Goal: Information Seeking & Learning: Learn about a topic

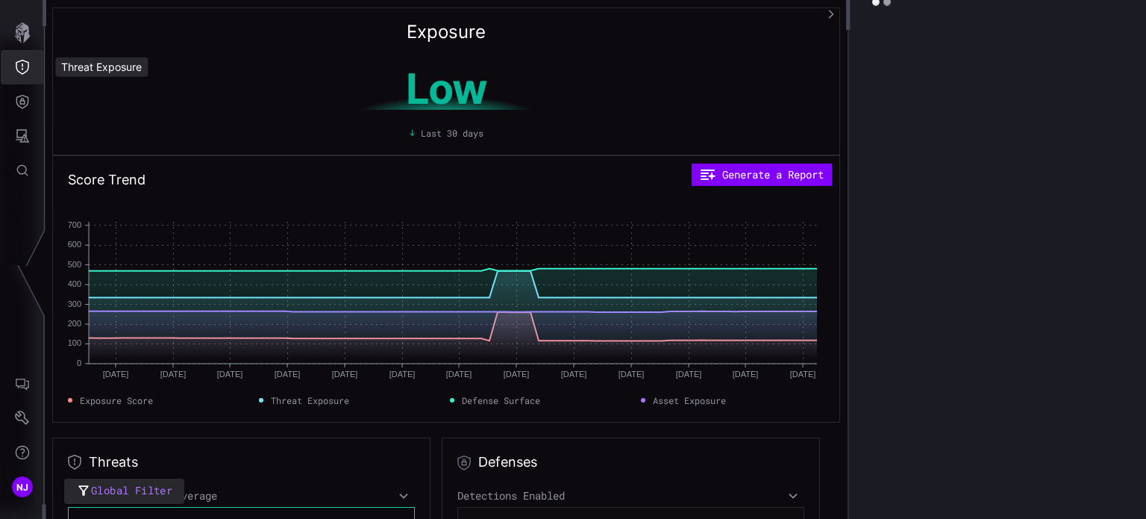
click at [22, 66] on icon "Threat Exposure" at bounding box center [22, 67] width 13 height 15
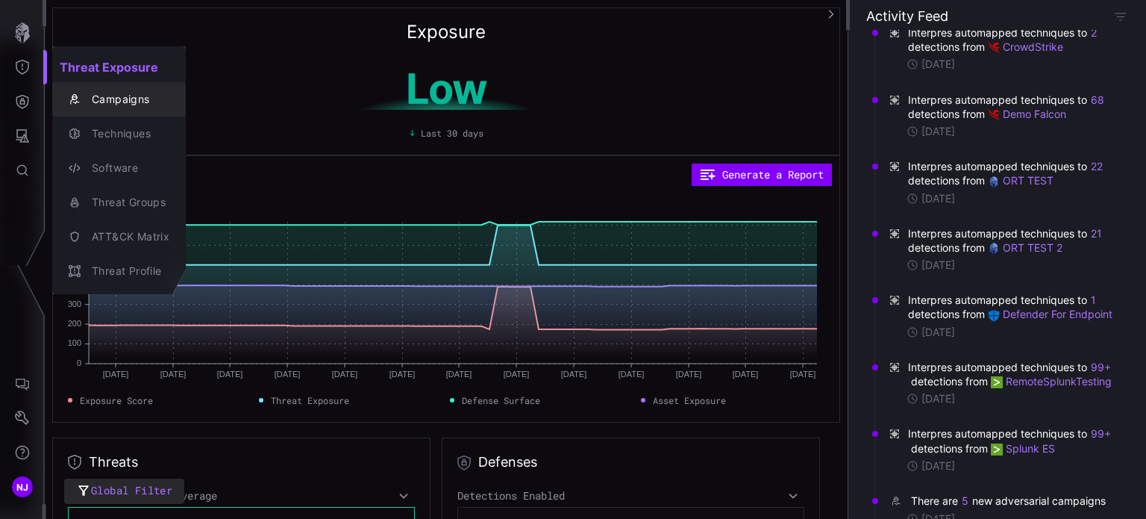
click at [119, 101] on div "Campaigns" at bounding box center [126, 99] width 85 height 19
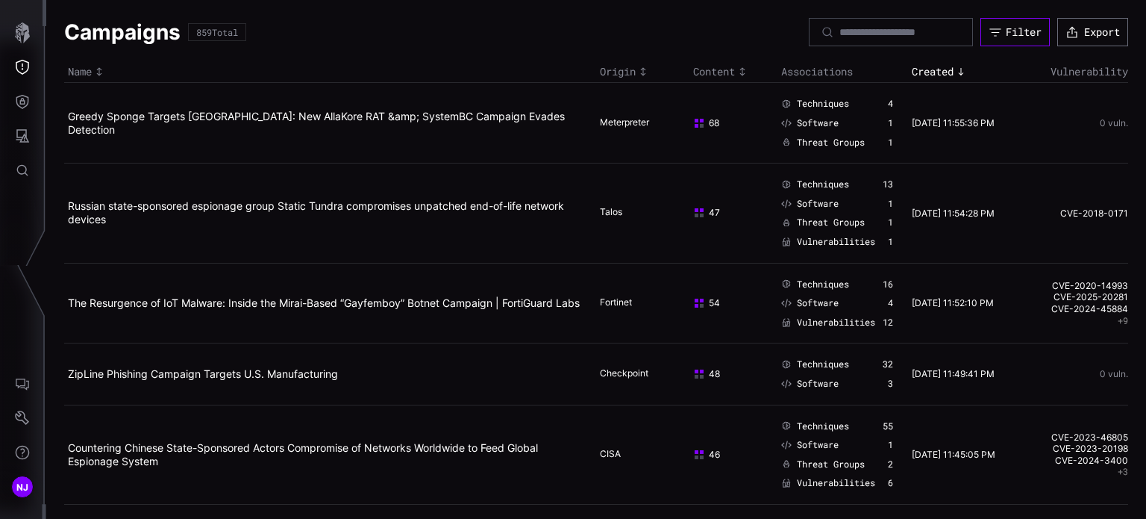
click at [991, 35] on button "Filter" at bounding box center [1015, 32] width 69 height 28
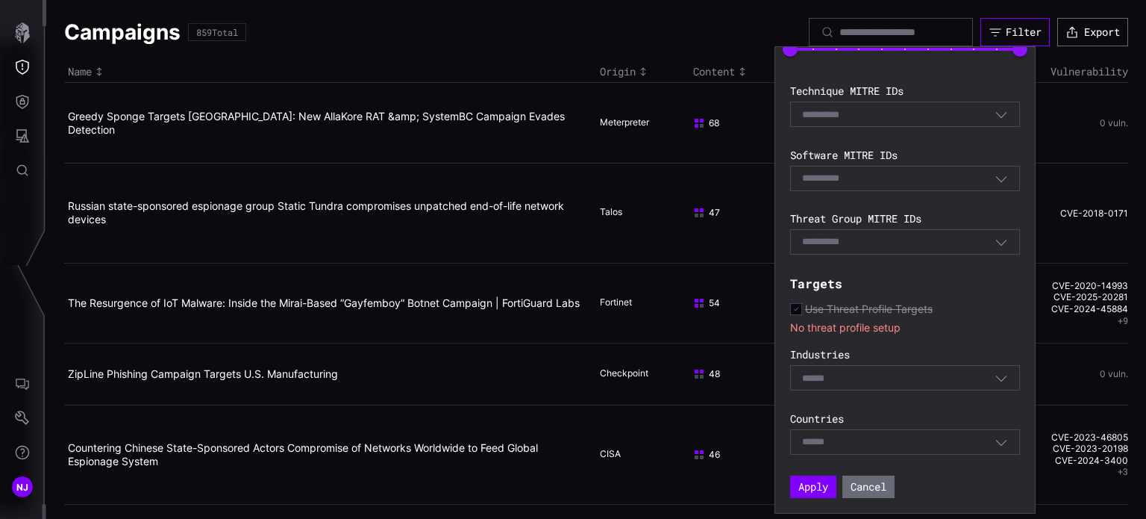
scroll to position [288, 0]
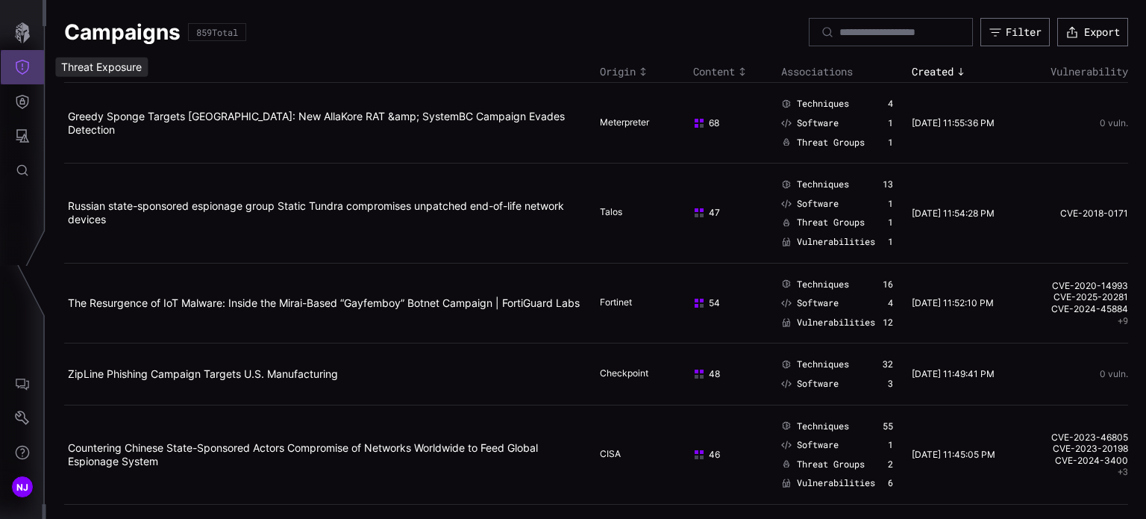
click at [25, 64] on icon "Threat Exposure" at bounding box center [22, 67] width 15 height 15
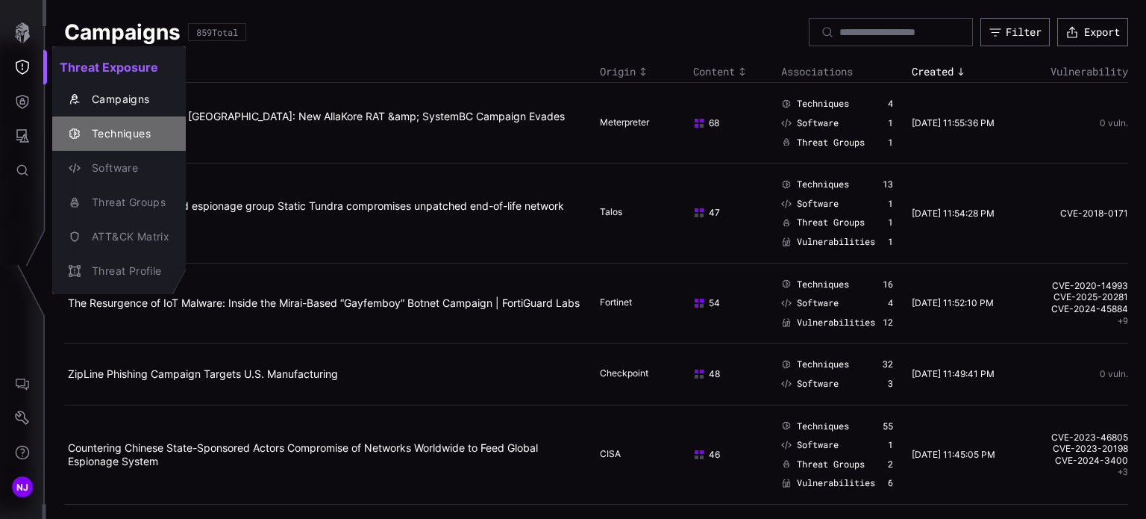
click at [119, 140] on div "Techniques" at bounding box center [126, 134] width 85 height 19
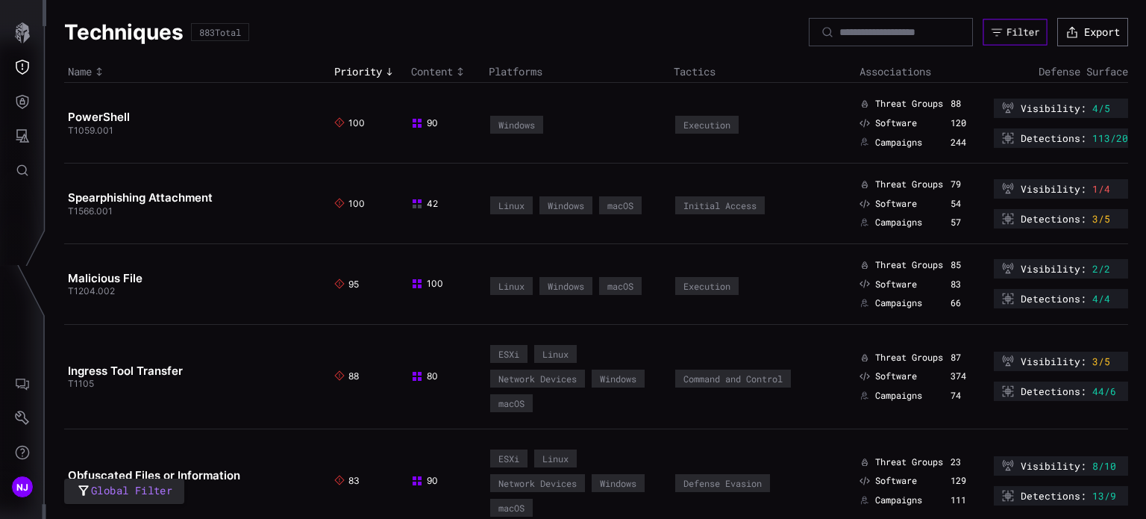
click at [991, 32] on icon "button" at bounding box center [997, 32] width 13 height 13
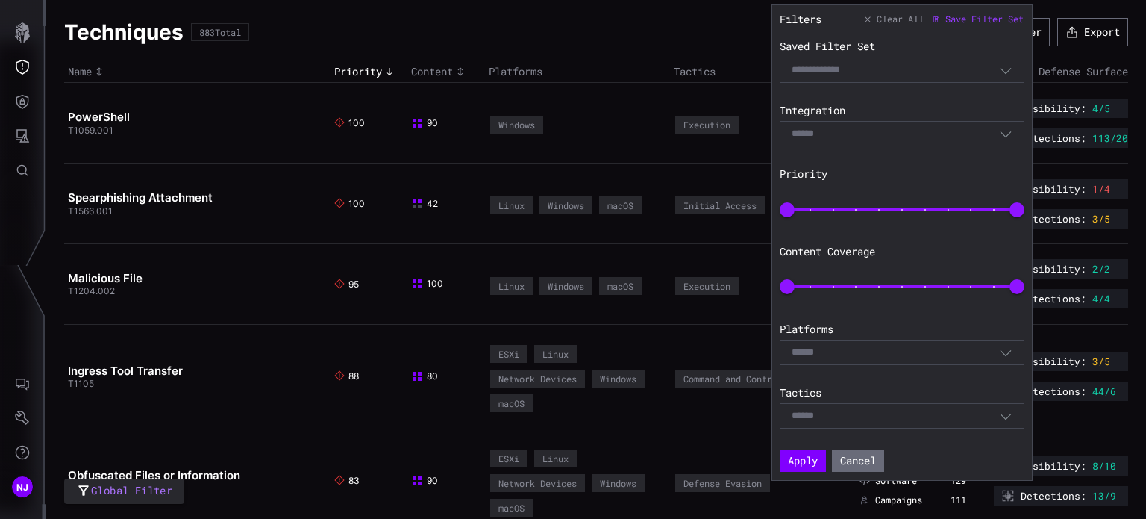
click at [896, 260] on section "Content Coverage 0 100" at bounding box center [902, 273] width 245 height 57
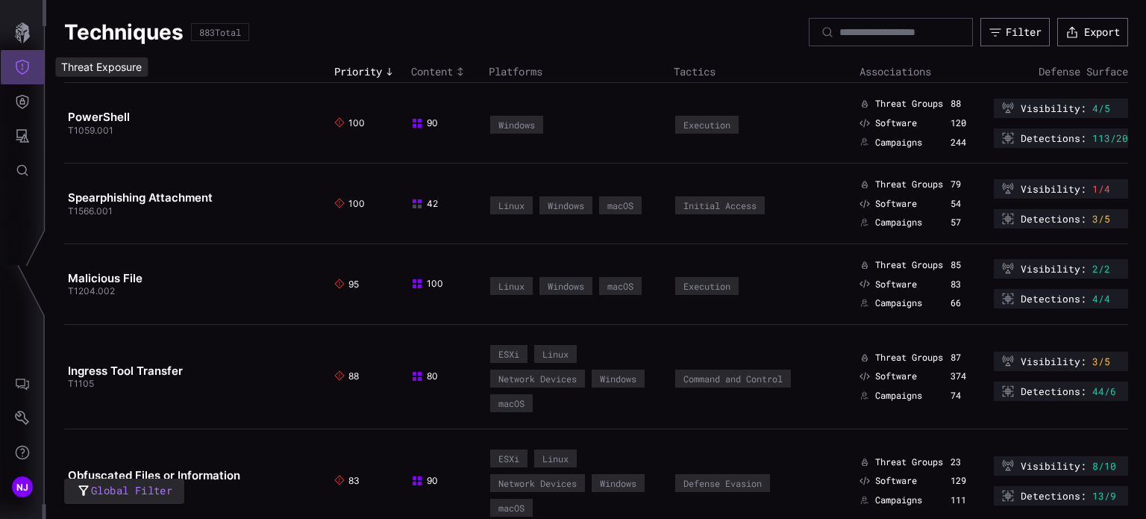
click at [15, 71] on icon "Threat Exposure" at bounding box center [22, 67] width 15 height 15
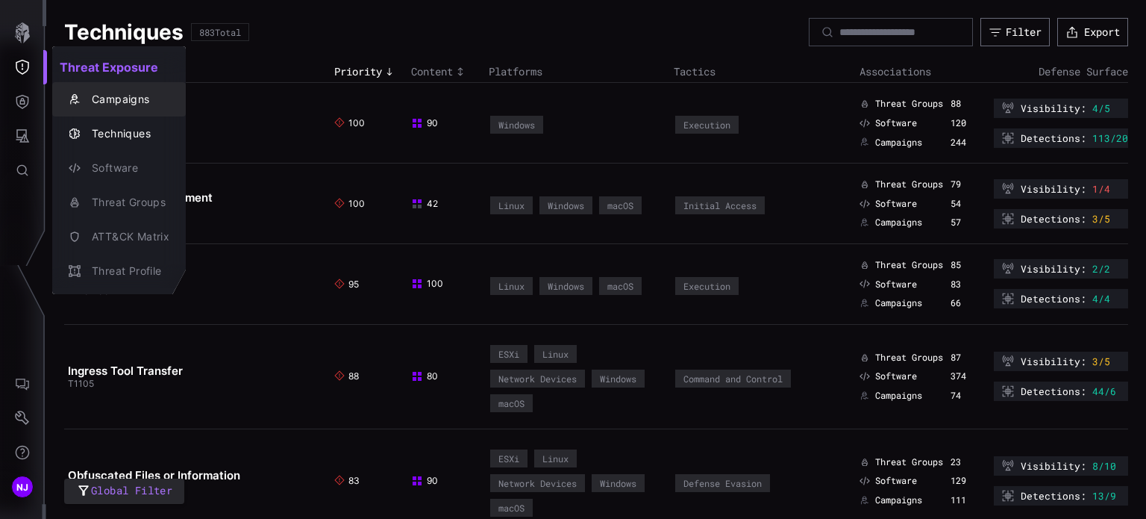
click at [116, 99] on div "Campaigns" at bounding box center [126, 99] width 85 height 19
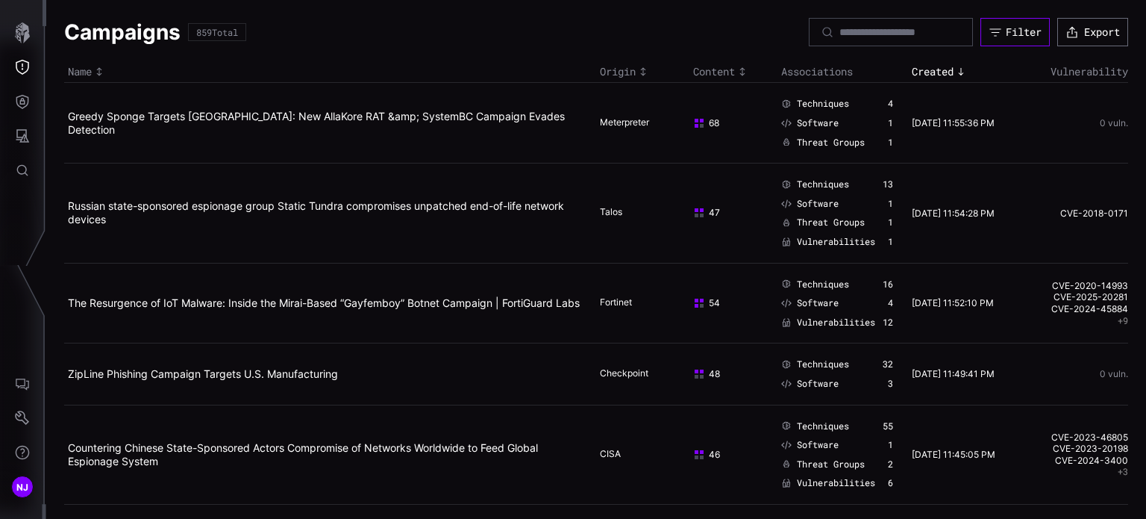
click at [989, 35] on icon "button" at bounding box center [995, 31] width 13 height 13
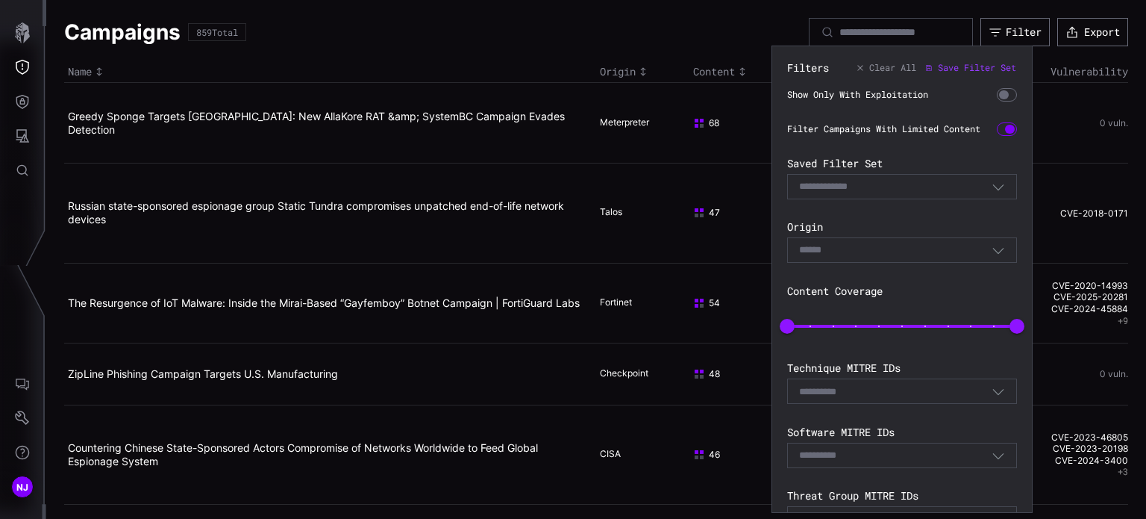
click at [948, 163] on div "Filters Clear All Save Filter Set Show Only With Exploitation Filter Campaigns …" at bounding box center [902, 417] width 230 height 713
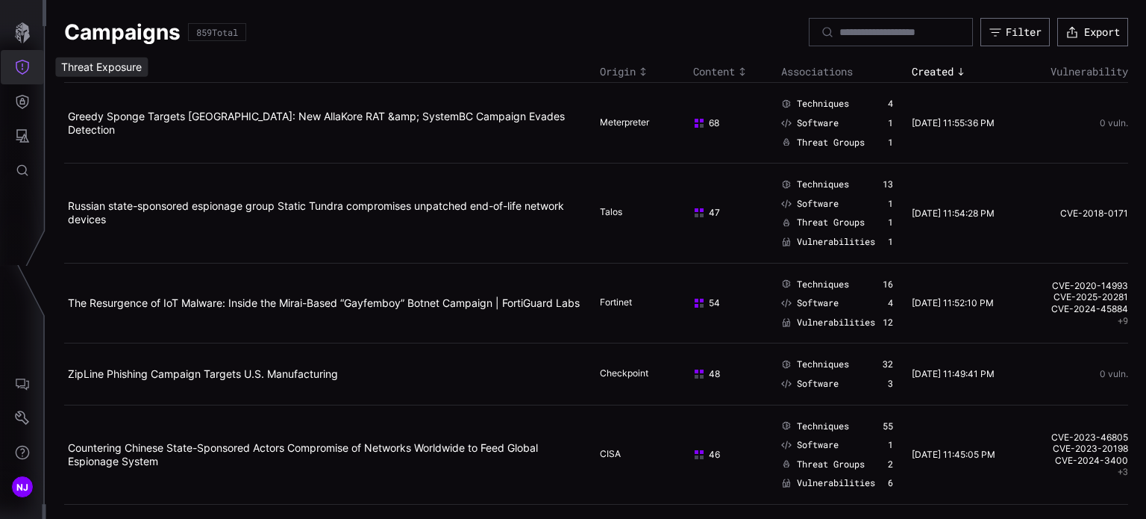
click at [13, 65] on button "Threat Exposure" at bounding box center [22, 67] width 43 height 34
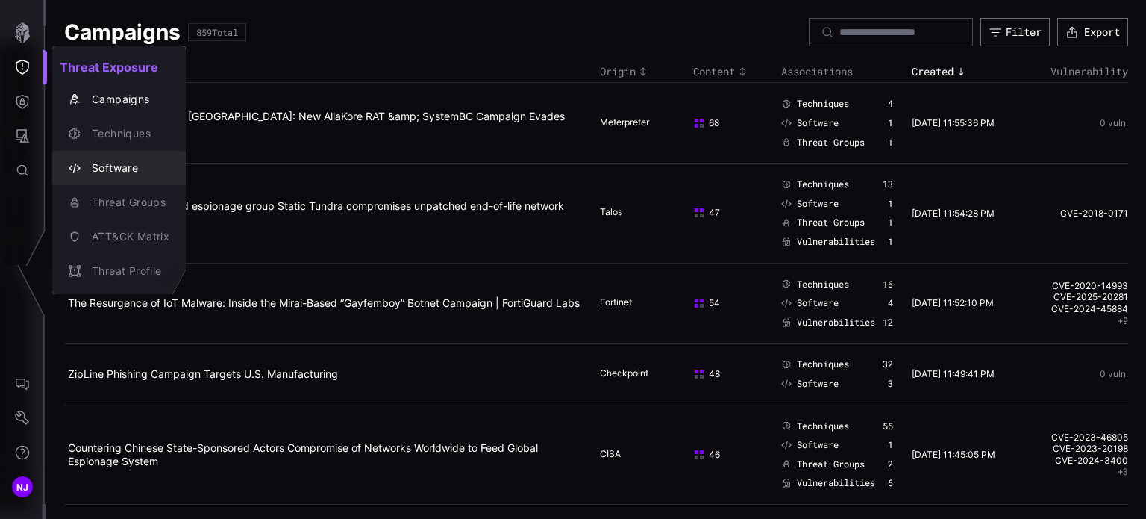
click at [129, 167] on div "Software" at bounding box center [126, 168] width 85 height 19
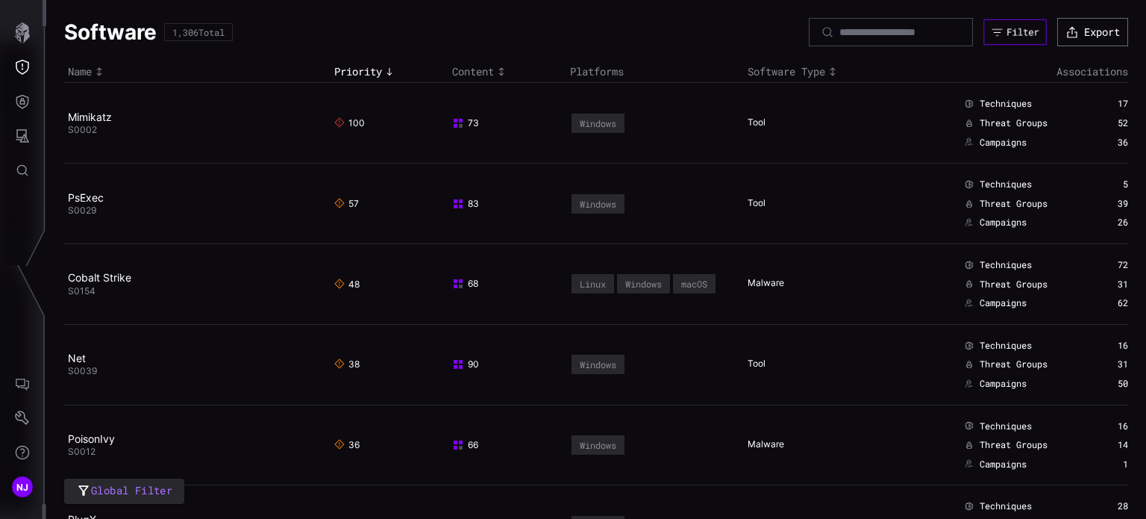
click at [1000, 38] on button "Filter" at bounding box center [1015, 32] width 63 height 26
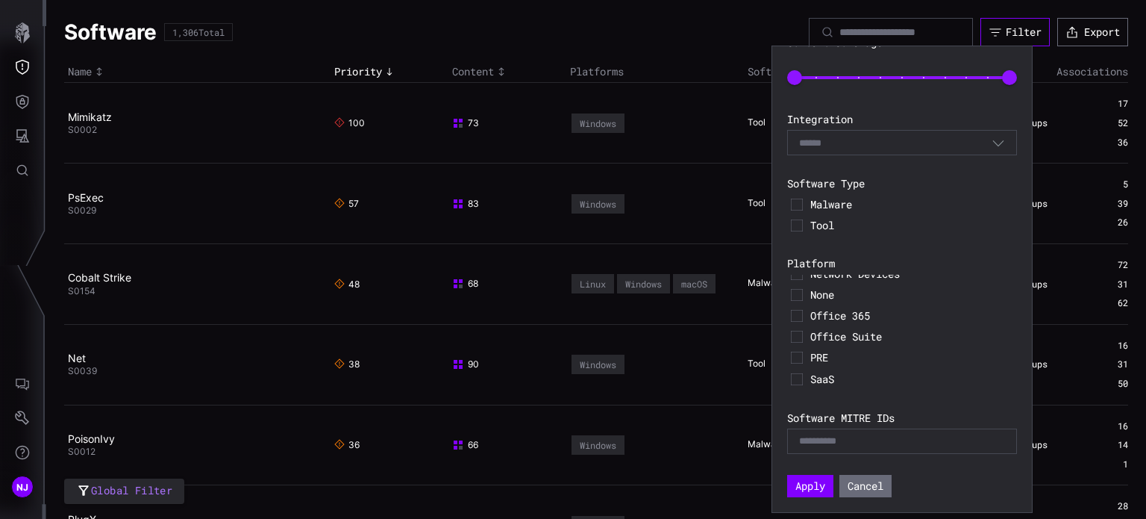
scroll to position [458, 0]
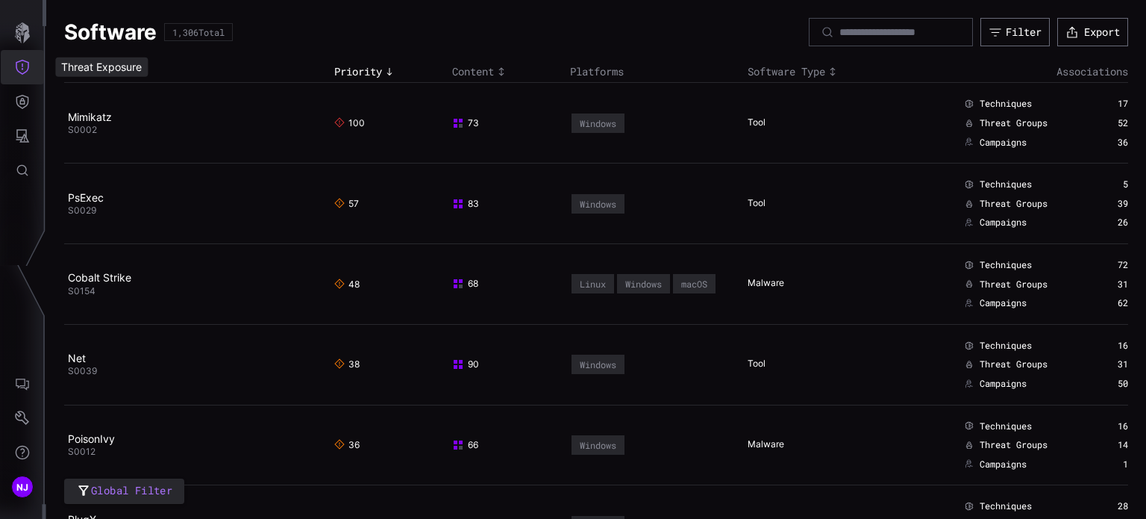
click at [25, 67] on icon "Threat Exposure" at bounding box center [22, 67] width 15 height 15
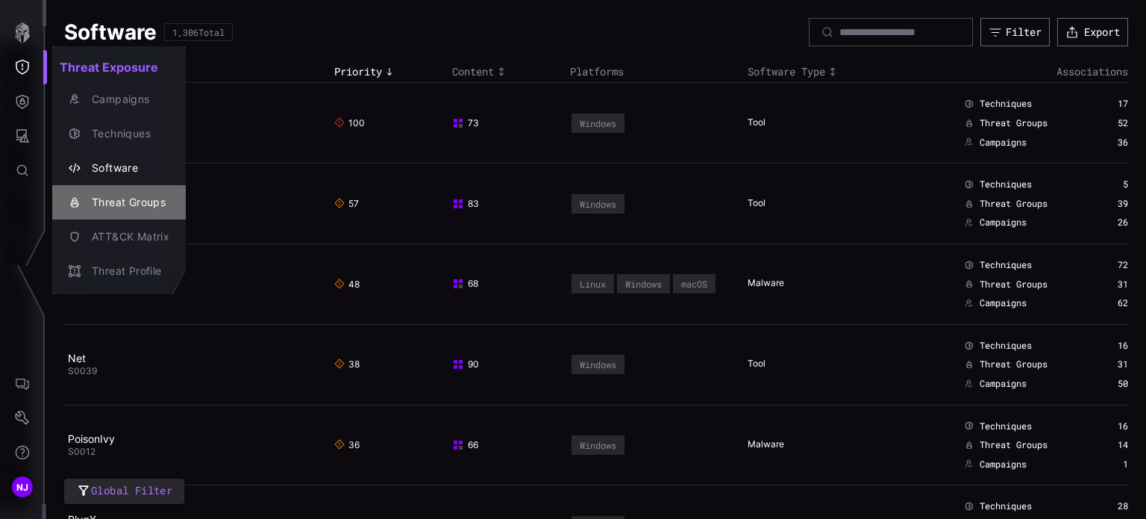
click at [131, 210] on div "Threat Groups" at bounding box center [126, 202] width 85 height 19
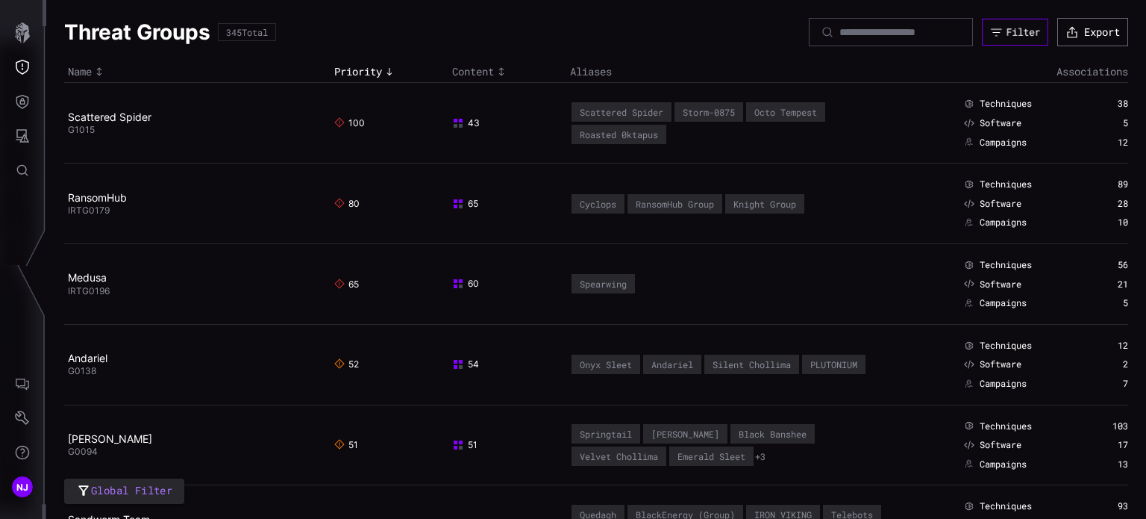
click at [1007, 26] on div "Filter" at bounding box center [1024, 31] width 34 height 13
click at [18, 60] on icon "Threat Exposure" at bounding box center [22, 67] width 15 height 15
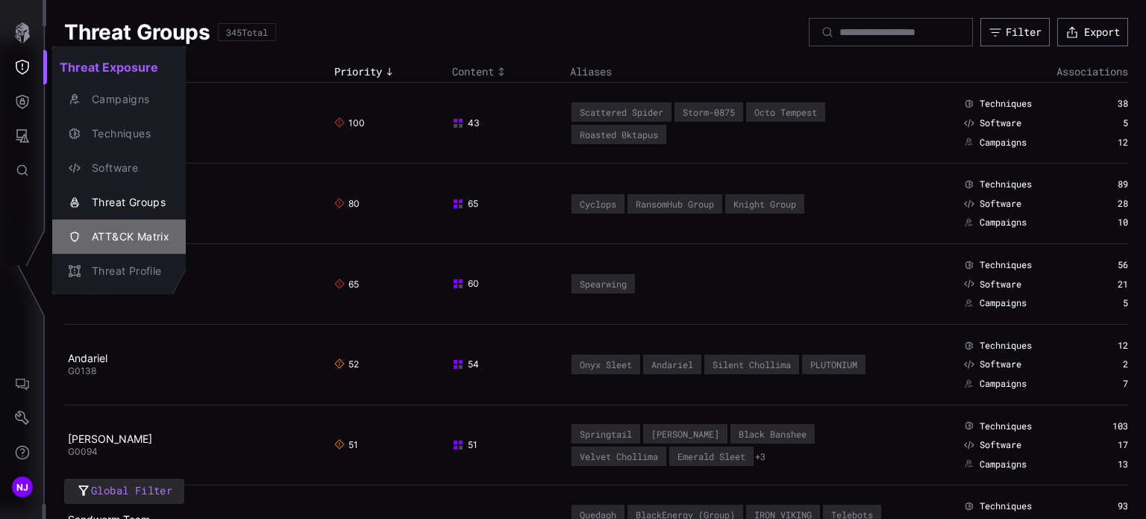
click at [131, 241] on div "ATT&CK Matrix" at bounding box center [126, 237] width 85 height 19
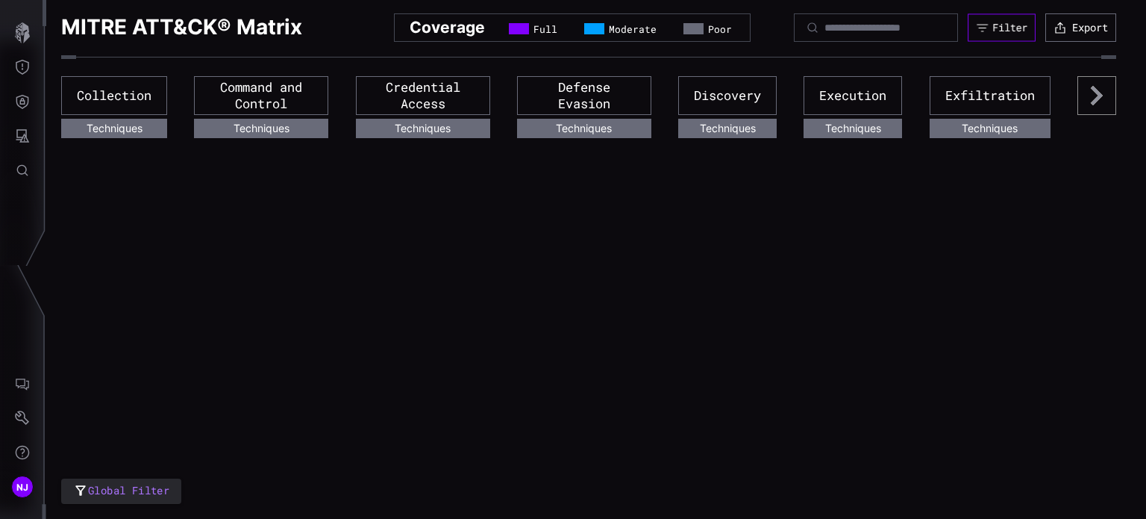
click at [1006, 28] on div "Filter" at bounding box center [1010, 27] width 35 height 13
click at [22, 92] on button "Defense Surface" at bounding box center [22, 101] width 43 height 34
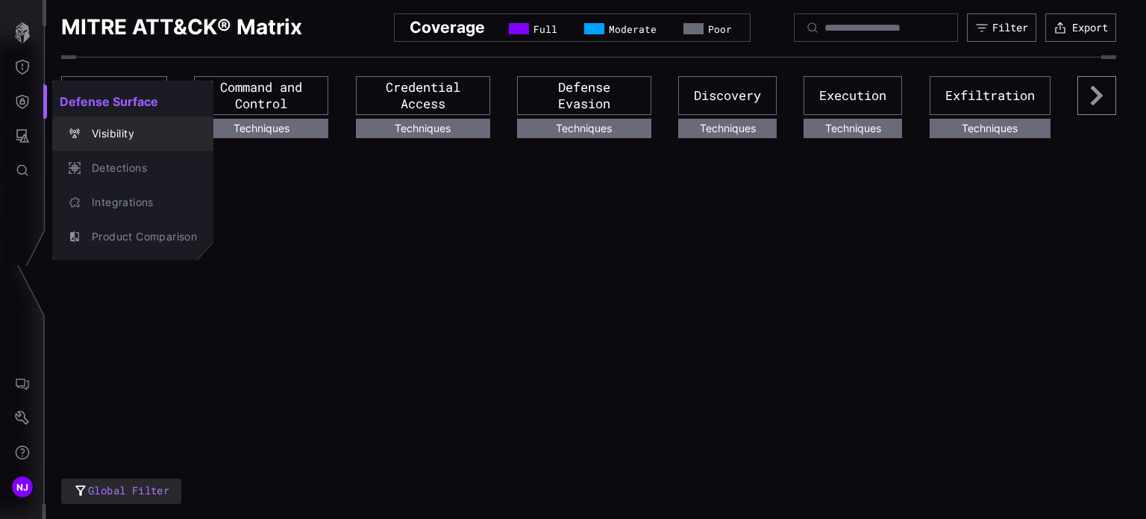
click at [109, 133] on div "Visibility" at bounding box center [140, 134] width 113 height 19
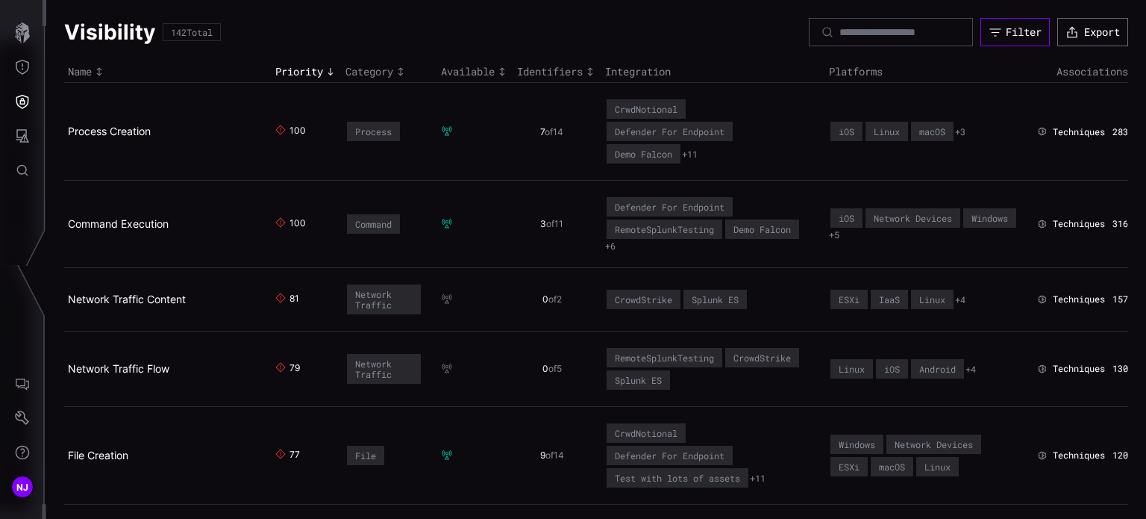
click at [988, 26] on button "Filter" at bounding box center [1015, 32] width 69 height 28
click at [25, 104] on icon "Defense Surface" at bounding box center [22, 101] width 15 height 15
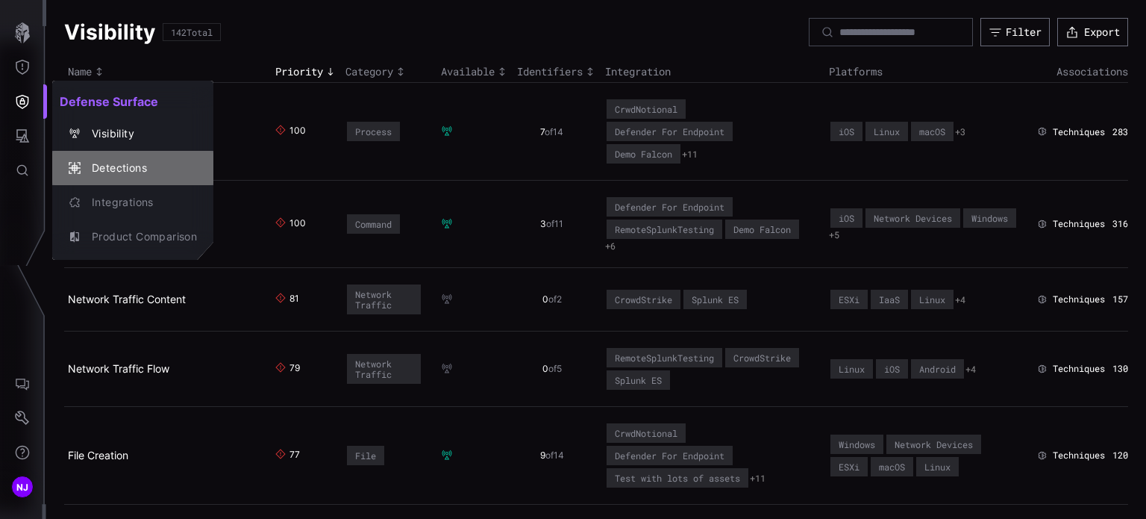
click at [125, 166] on div "Detections" at bounding box center [140, 168] width 113 height 19
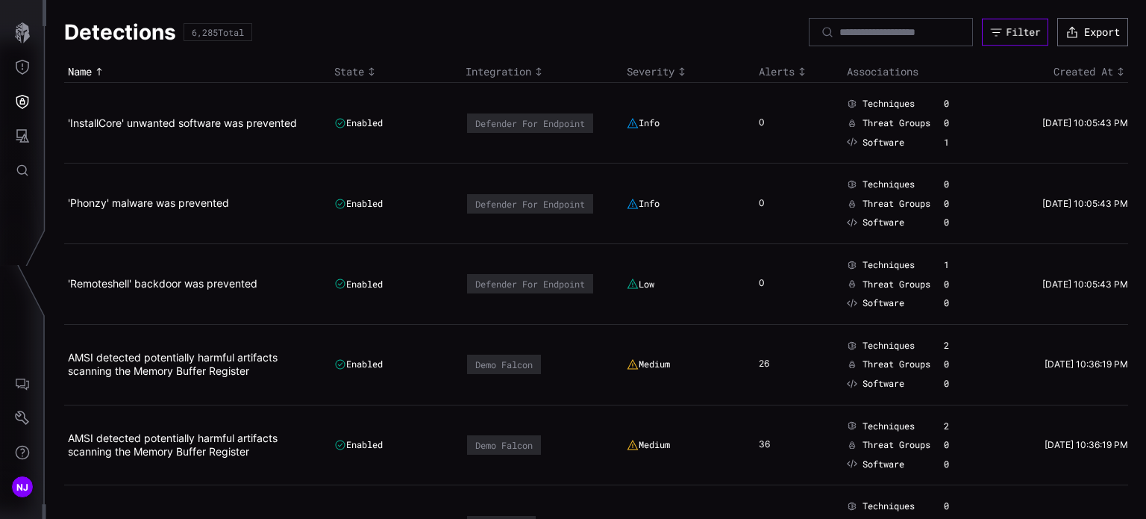
click at [1007, 31] on div "Filter" at bounding box center [1024, 31] width 34 height 13
click at [25, 101] on icon "Defense Surface" at bounding box center [22, 101] width 15 height 15
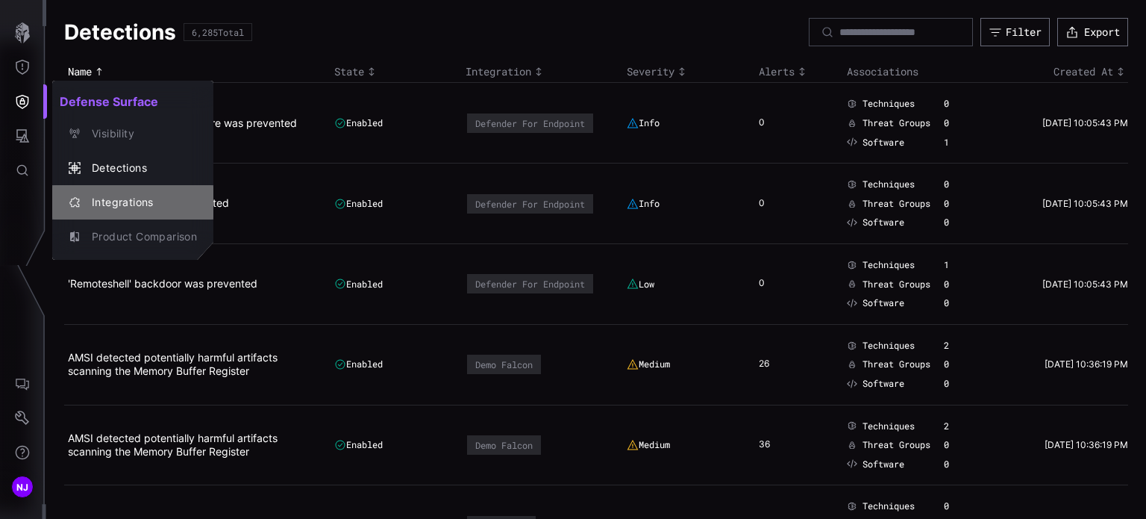
click at [126, 200] on div "Integrations" at bounding box center [140, 202] width 113 height 19
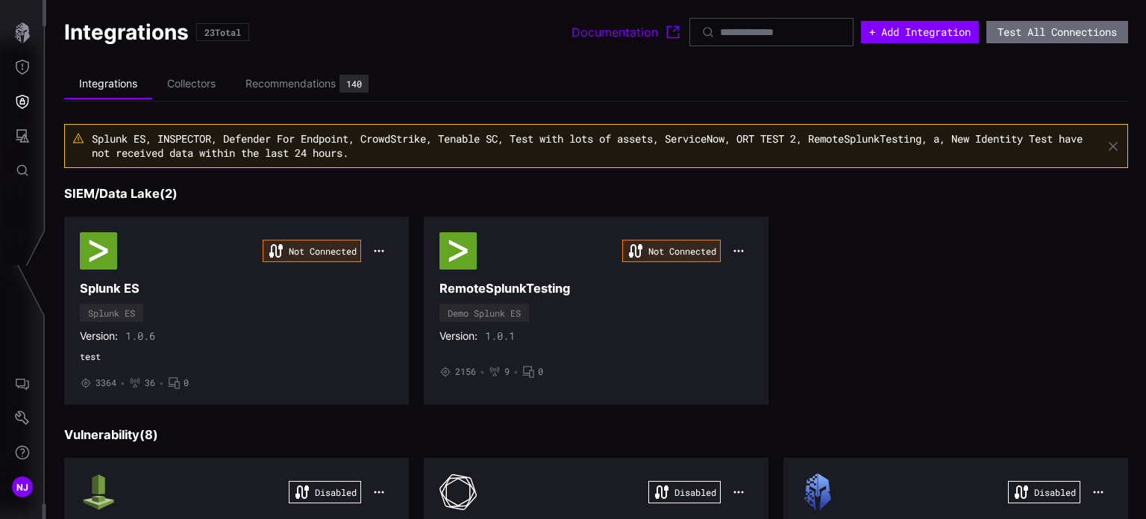
click at [289, 84] on div "Recommendations" at bounding box center [291, 83] width 90 height 13
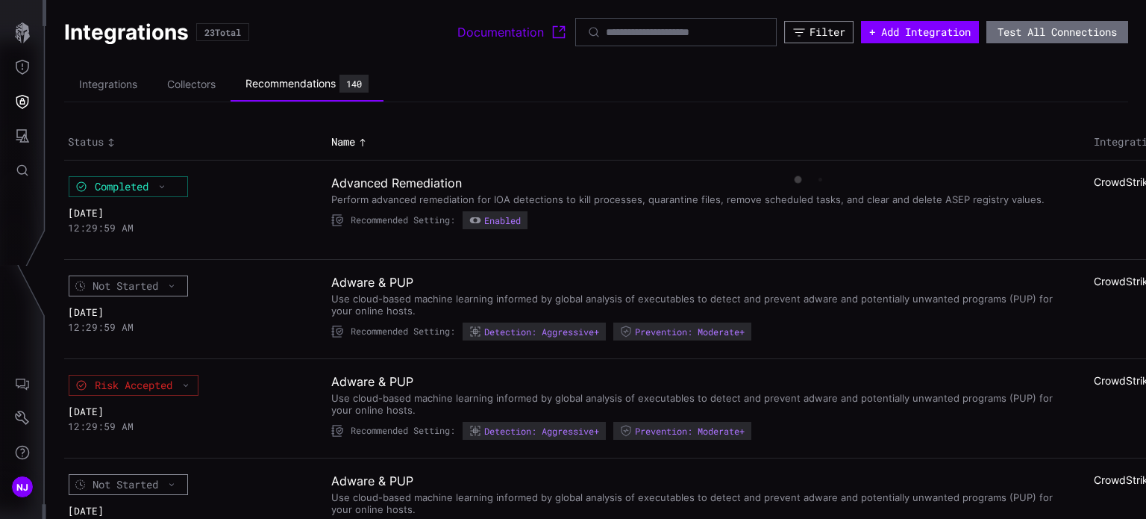
click at [810, 32] on div "Filter" at bounding box center [828, 31] width 36 height 13
click at [23, 137] on icon "Attack Surface" at bounding box center [22, 135] width 13 height 13
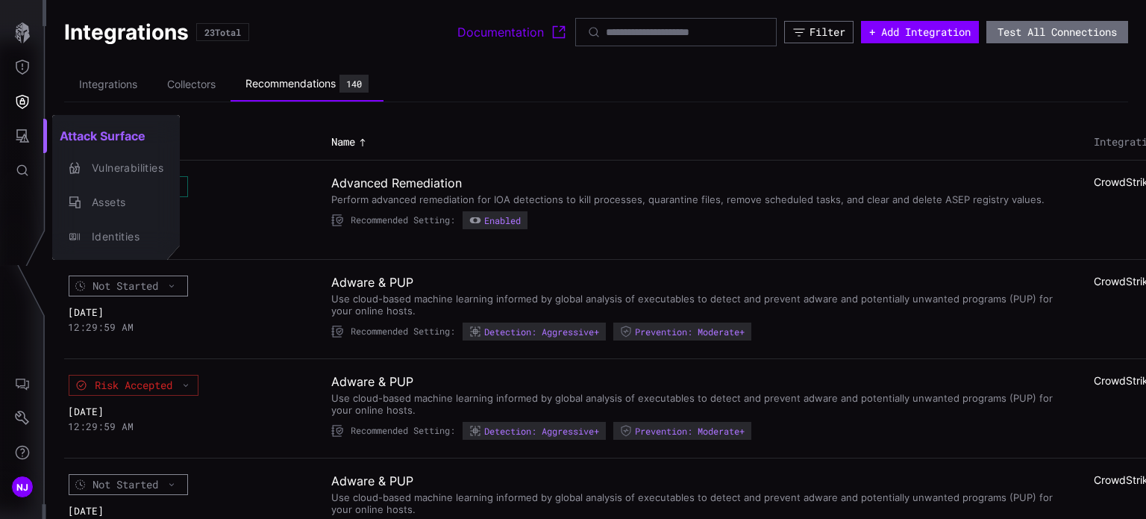
click at [22, 99] on div at bounding box center [573, 259] width 1146 height 519
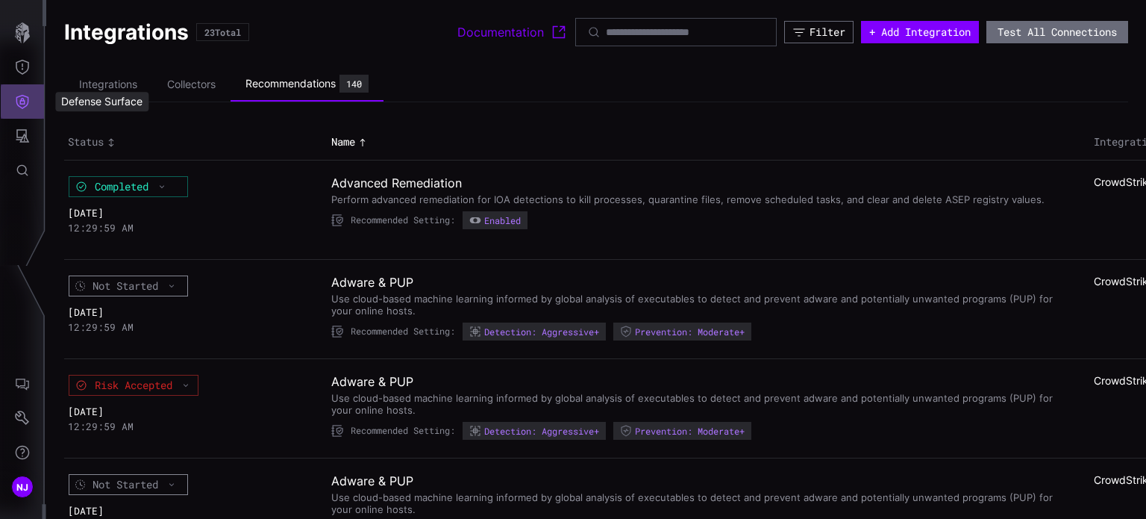
click at [22, 99] on icon "Defense Surface" at bounding box center [22, 101] width 15 height 15
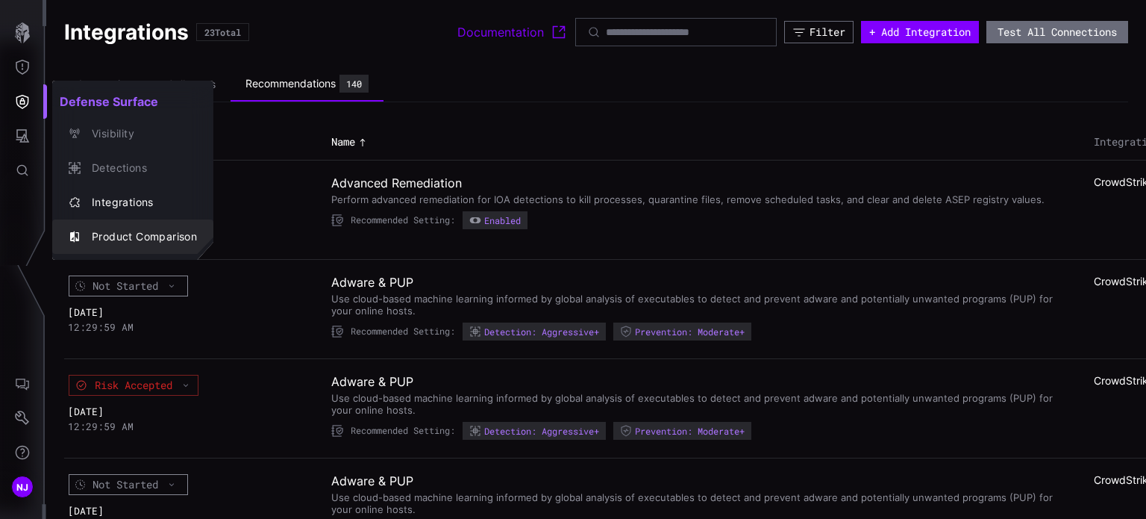
click at [119, 232] on div "Product Comparison" at bounding box center [140, 237] width 113 height 19
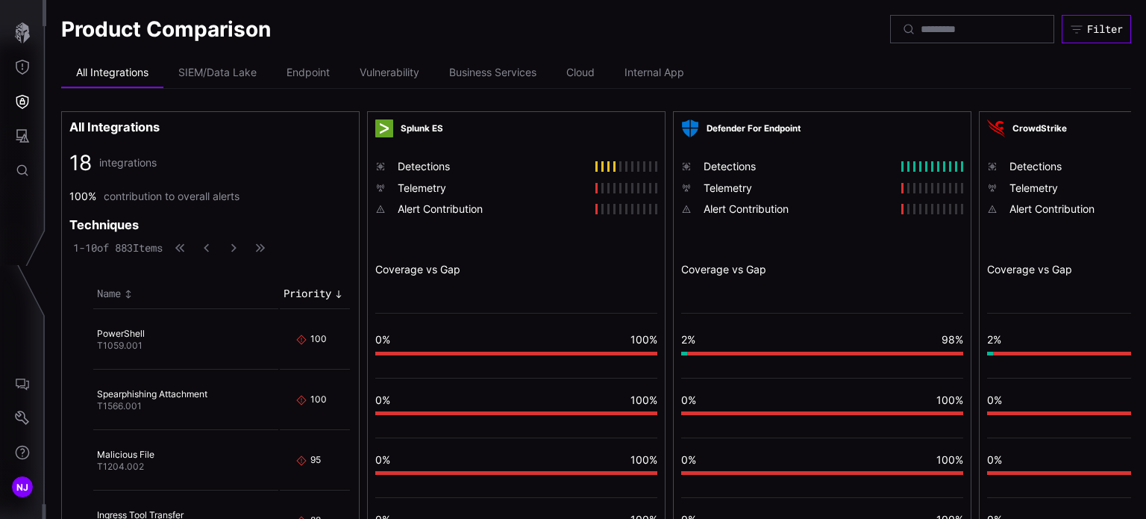
click at [1097, 40] on button "Filter" at bounding box center [1096, 29] width 69 height 28
click at [25, 104] on icon "Defense Surface" at bounding box center [22, 101] width 15 height 15
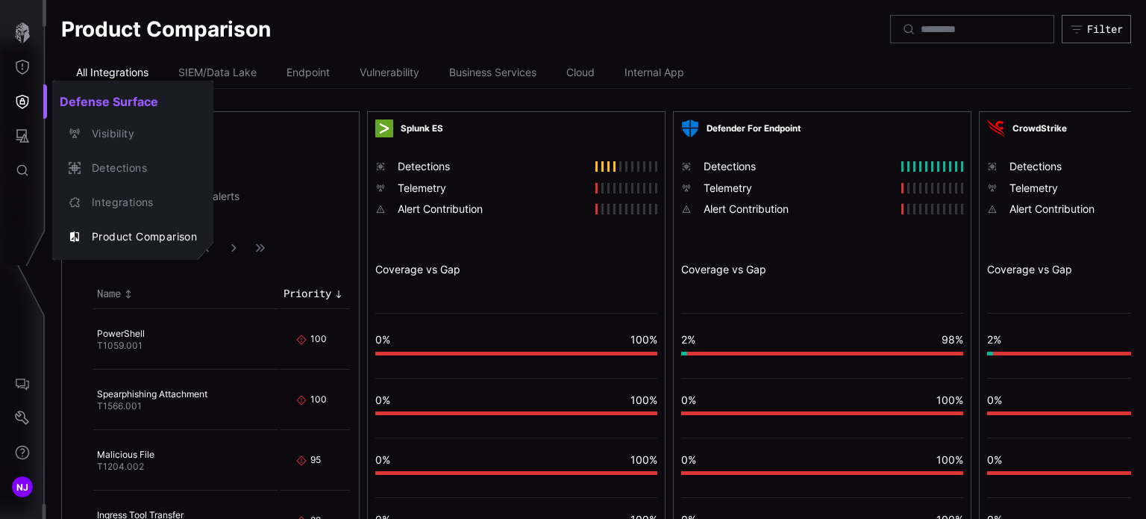
click at [25, 104] on div at bounding box center [573, 259] width 1146 height 519
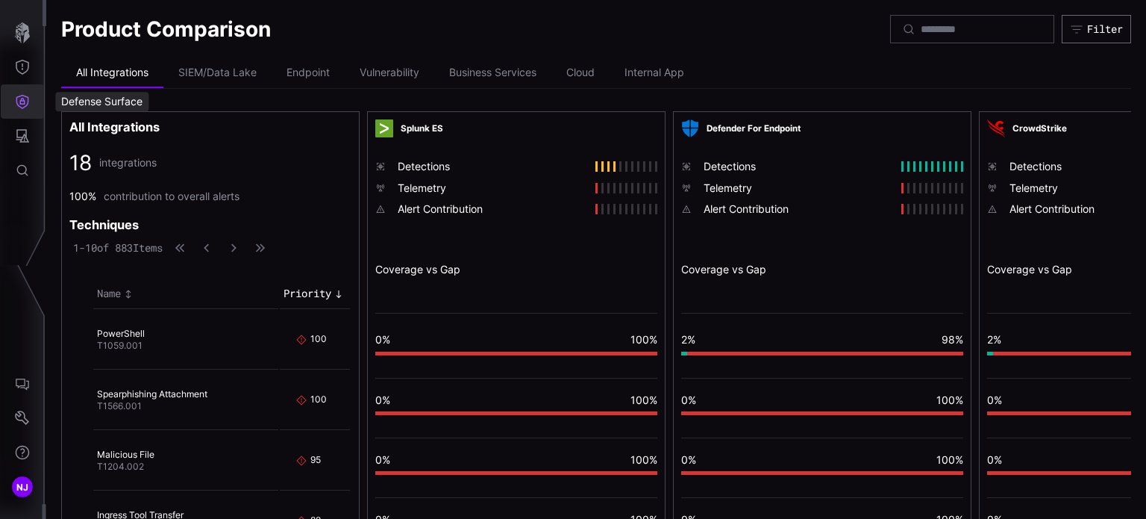
click at [22, 106] on icon "Defense Surface" at bounding box center [22, 101] width 15 height 15
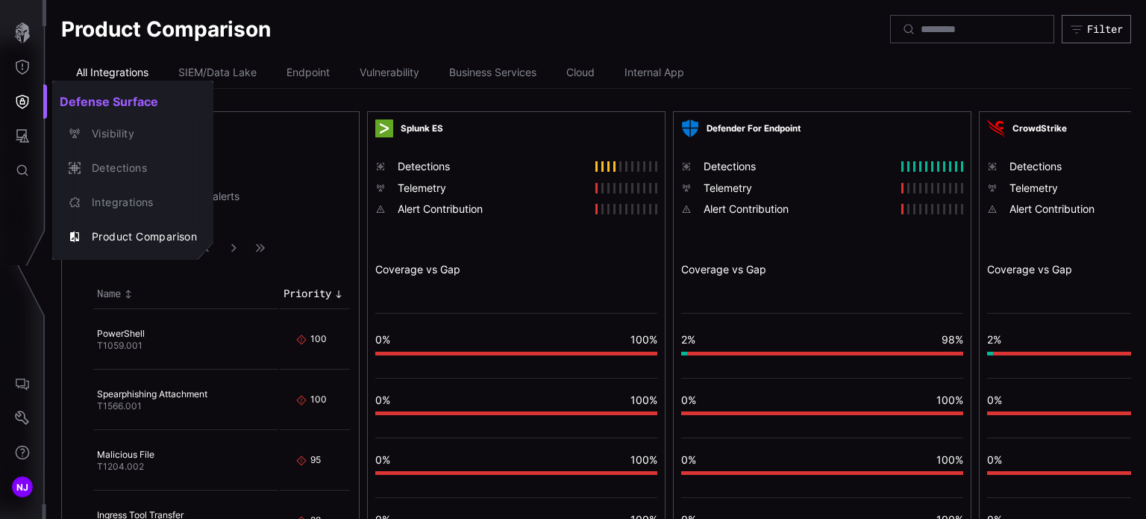
click at [21, 137] on div at bounding box center [573, 259] width 1146 height 519
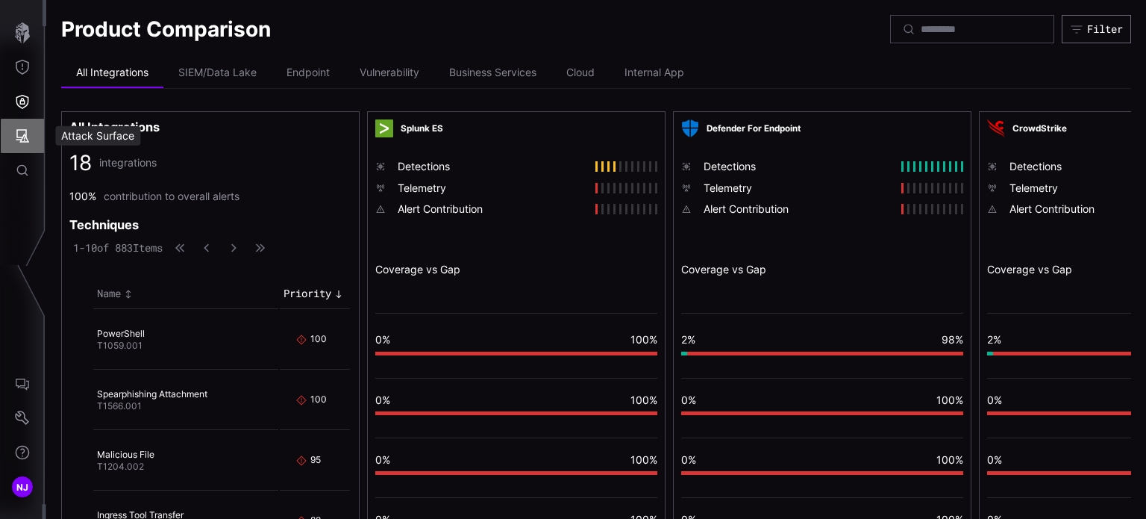
click at [21, 137] on icon "Attack Surface" at bounding box center [22, 135] width 13 height 13
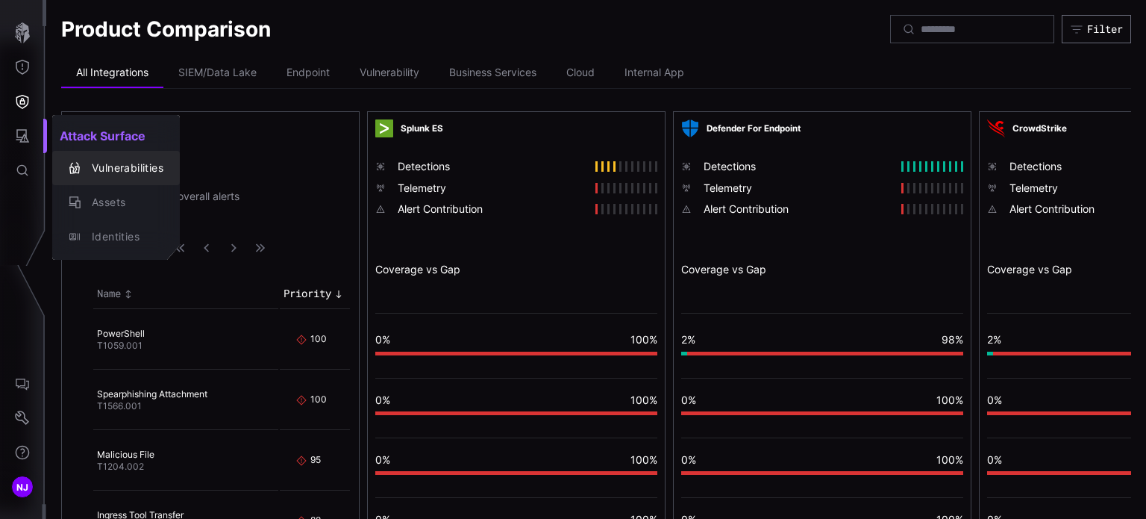
click at [102, 165] on div "Vulnerabilities" at bounding box center [123, 168] width 79 height 19
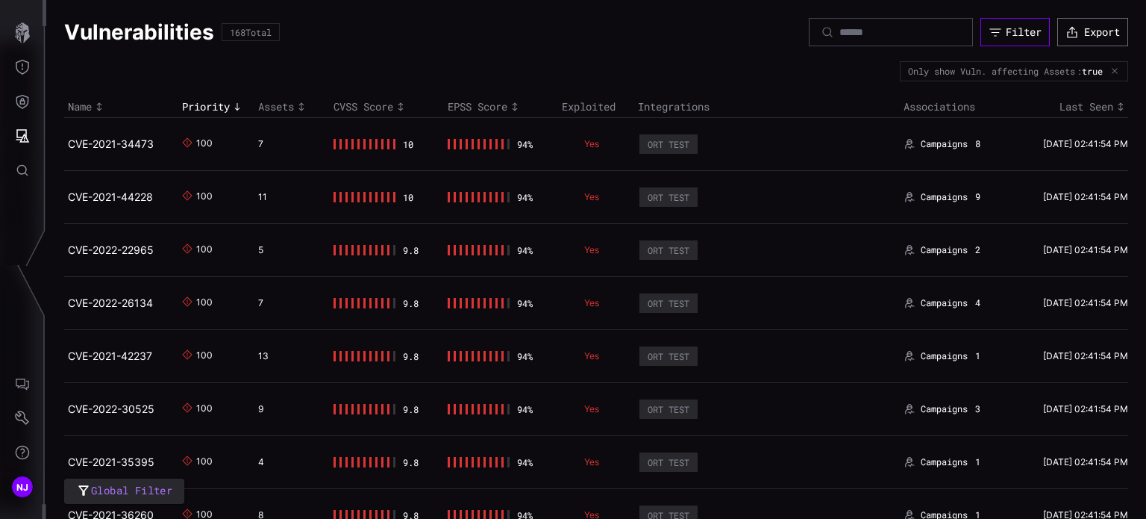
click at [1002, 38] on button "Filter" at bounding box center [1015, 32] width 69 height 28
click at [18, 133] on icon "Attack Surface" at bounding box center [22, 135] width 15 height 15
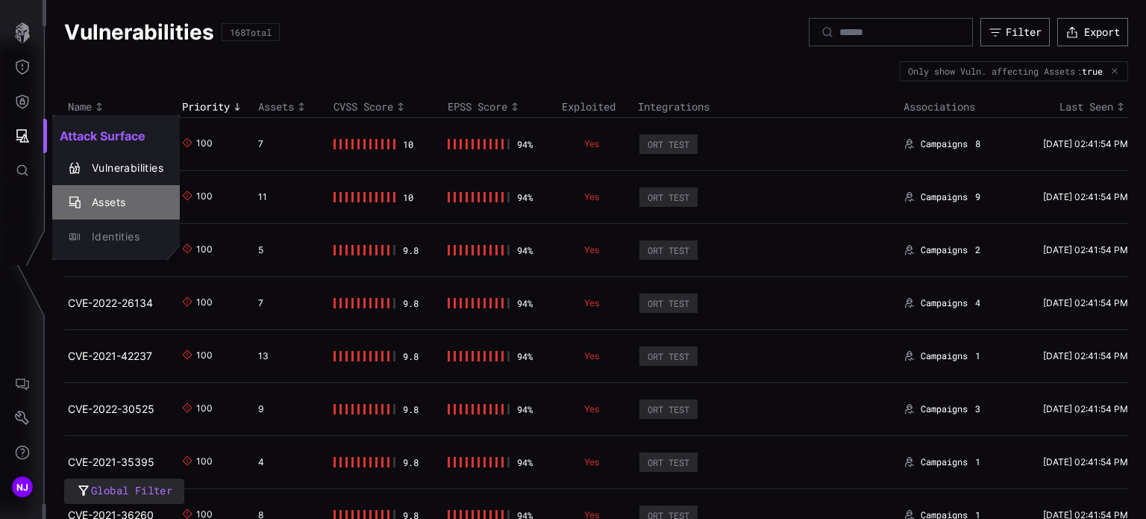
click at [116, 203] on div "Assets" at bounding box center [123, 202] width 79 height 19
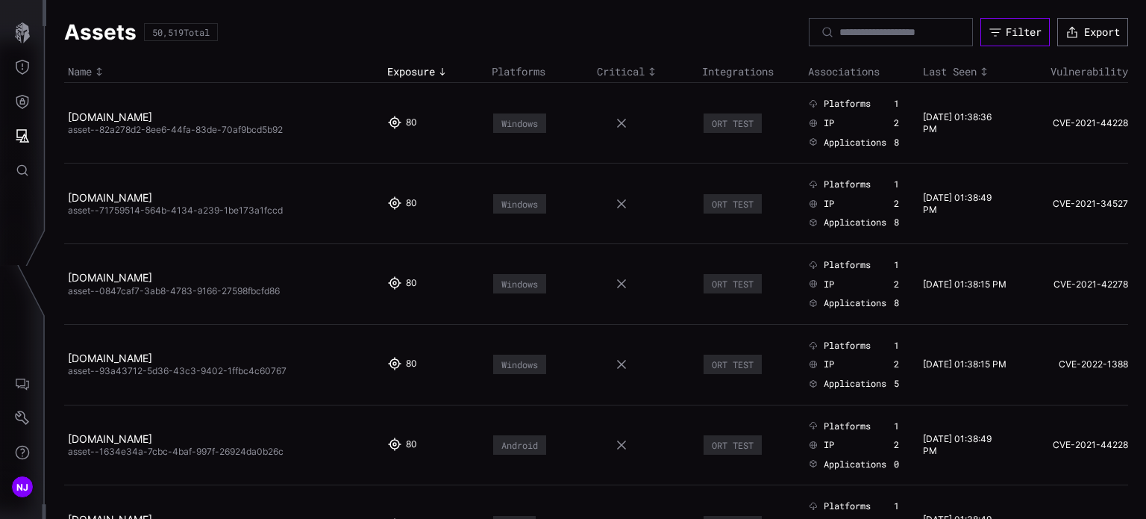
click at [1006, 34] on div "Filter" at bounding box center [1024, 31] width 36 height 13
click at [21, 131] on icon "Attack Surface" at bounding box center [22, 135] width 15 height 15
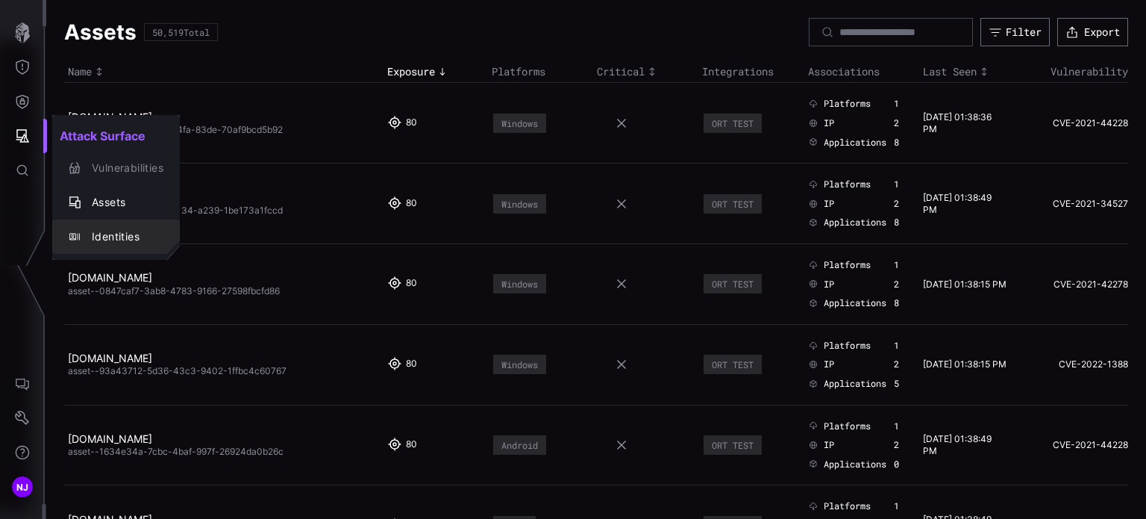
click at [121, 236] on div "Identities" at bounding box center [123, 237] width 79 height 19
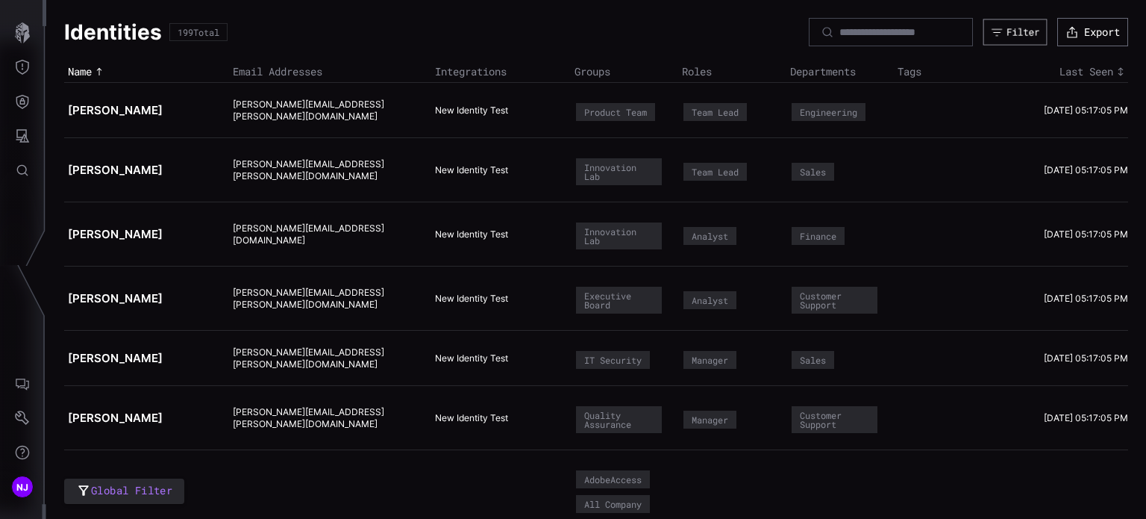
click at [1007, 28] on div "Filter" at bounding box center [1023, 32] width 33 height 13
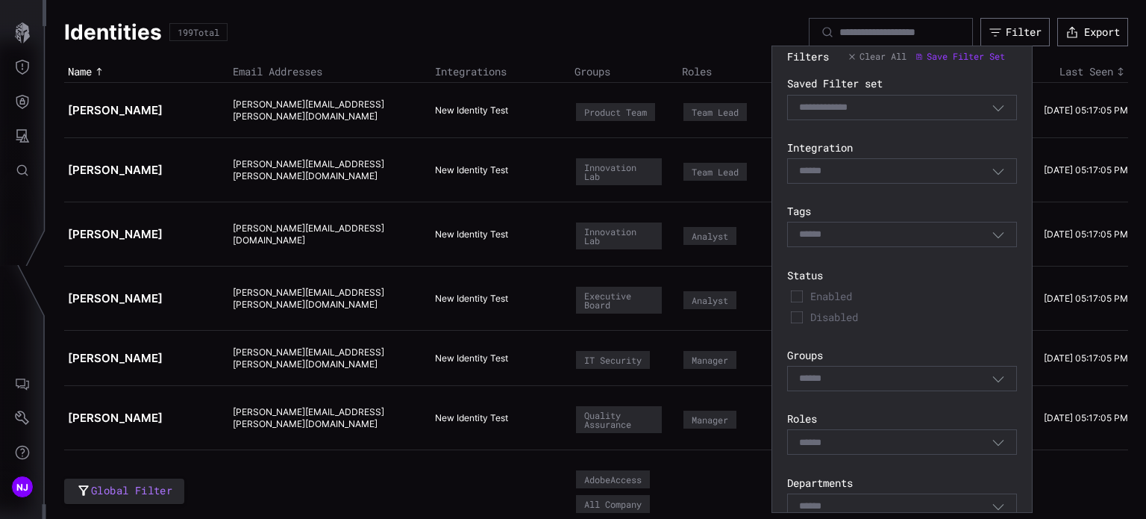
scroll to position [76, 0]
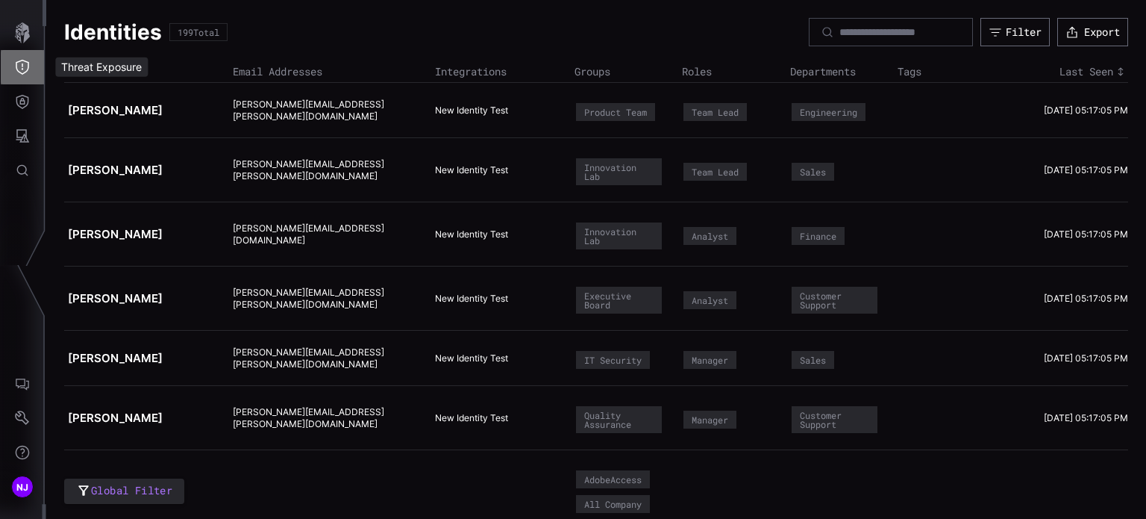
click at [14, 72] on button "Threat Exposure" at bounding box center [22, 67] width 43 height 34
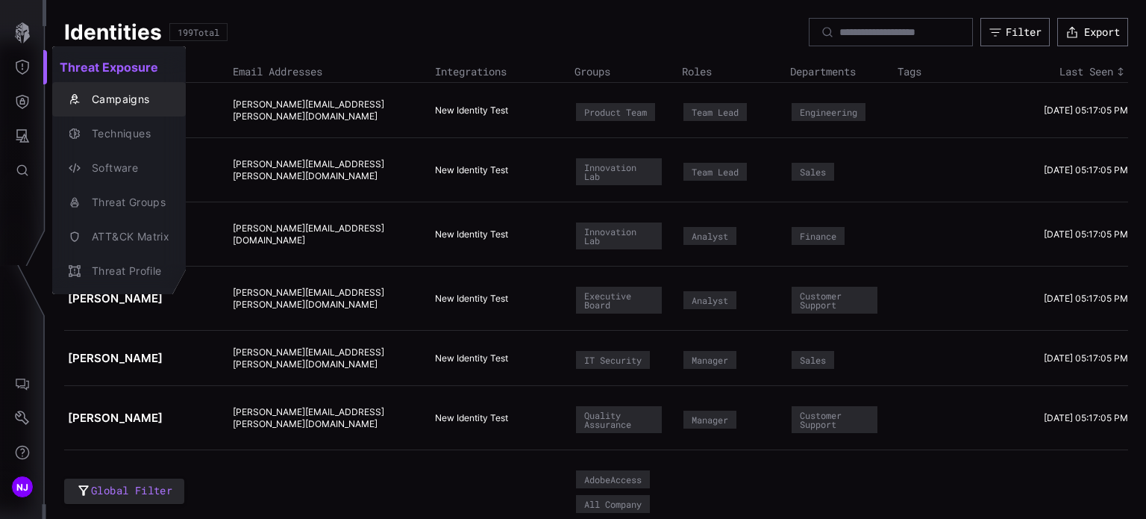
click at [114, 96] on div "Campaigns" at bounding box center [126, 99] width 85 height 19
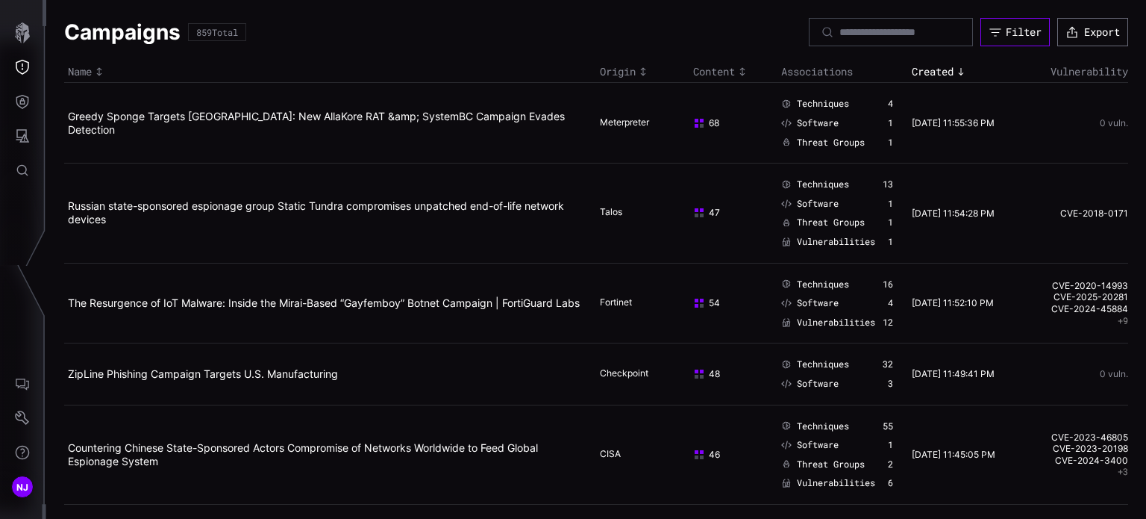
click at [990, 43] on button "Filter" at bounding box center [1015, 32] width 69 height 28
